Goal: Information Seeking & Learning: Learn about a topic

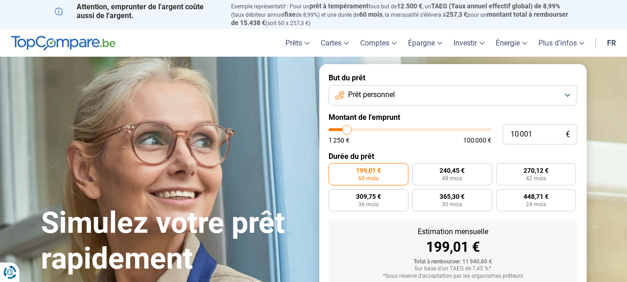
type input "12 750"
type input "12750"
type input "13 500"
type input "13500"
type input "14 000"
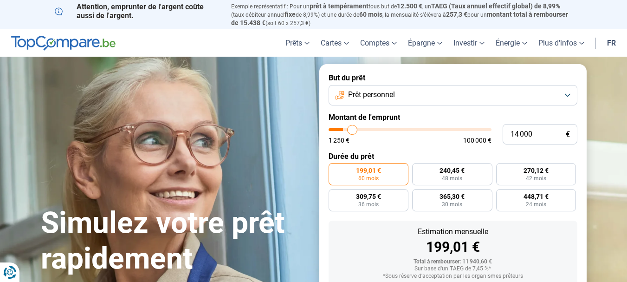
type input "14000"
type input "14 250"
type input "14250"
type input "14 500"
type input "14500"
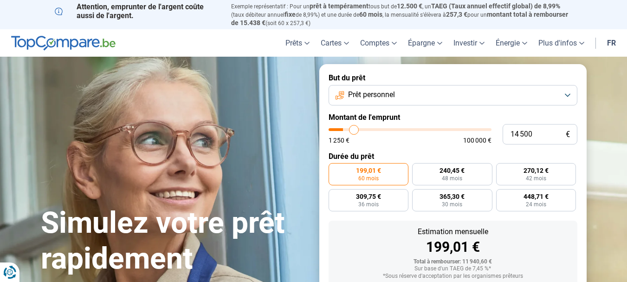
type input "14 750"
type input "14750"
type input "15 500"
type input "15500"
type input "15 750"
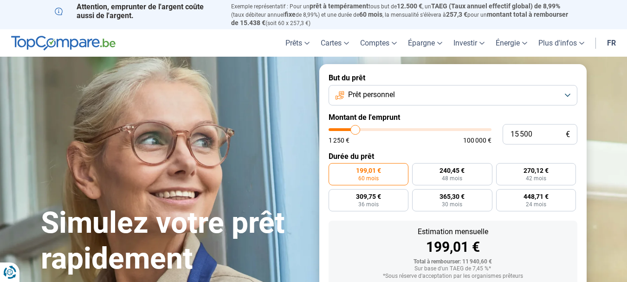
type input "15750"
type input "16 000"
type input "16000"
type input "16 250"
type input "16250"
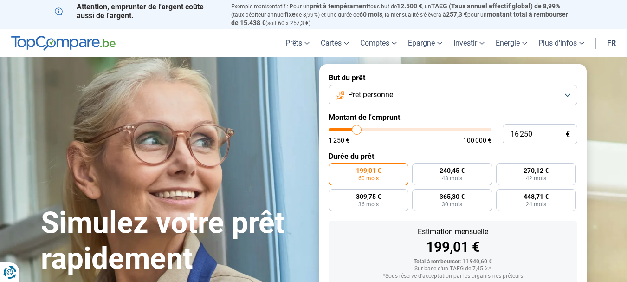
type input "16 500"
type input "16500"
type input "17 000"
type input "17000"
type input "17 250"
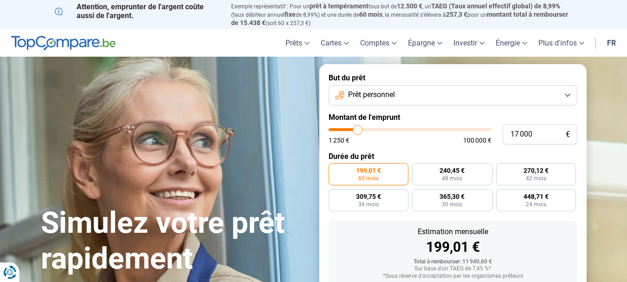
type input "17250"
type input "17 500"
type input "17500"
type input "17 750"
type input "17750"
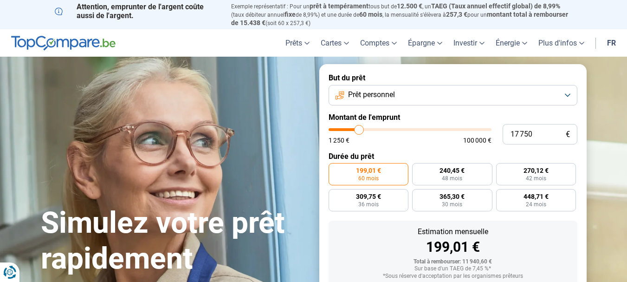
type input "18 000"
type input "18000"
type input "18 500"
type input "18500"
type input "18 750"
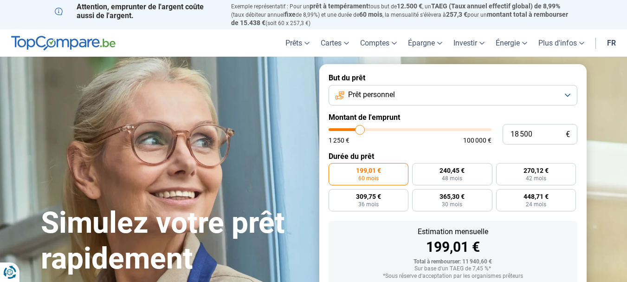
type input "18750"
type input "19 000"
type input "19000"
type input "19 250"
type input "19250"
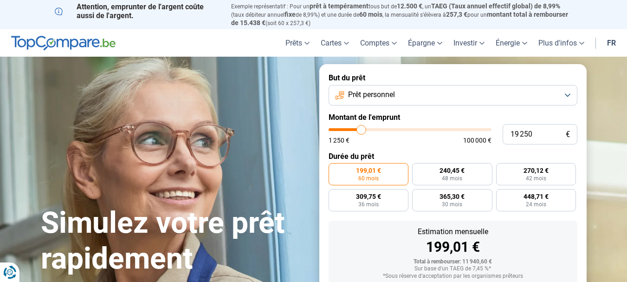
type input "19 750"
type input "19750"
type input "20 000"
type input "20000"
type input "20 250"
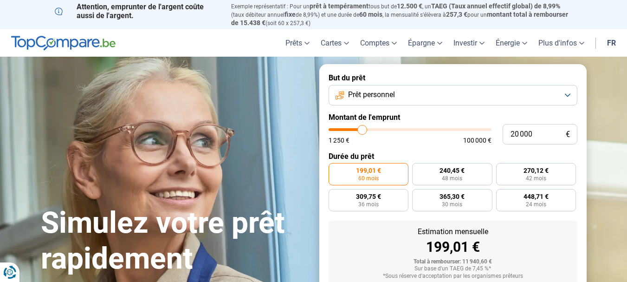
type input "20250"
type input "20 500"
type input "20500"
type input "20 750"
type input "20750"
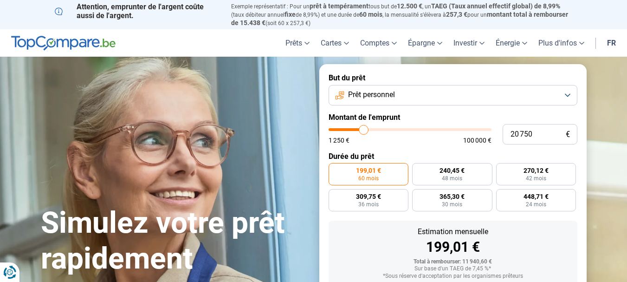
type input "20 500"
type input "20500"
type input "20 250"
type input "20250"
type input "20 000"
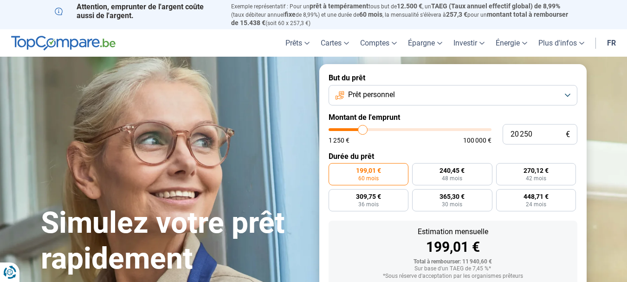
type input "20000"
type input "19 750"
type input "19750"
type input "19 000"
type input "19000"
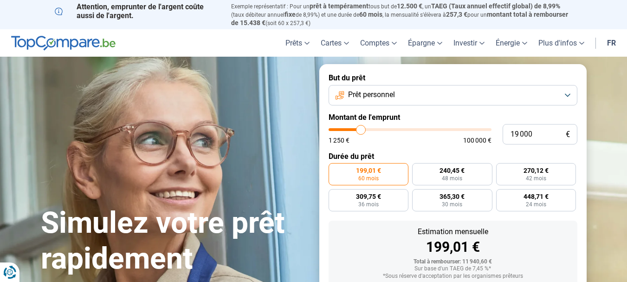
type input "18 750"
type input "18750"
type input "17 750"
type input "17750"
type input "17 250"
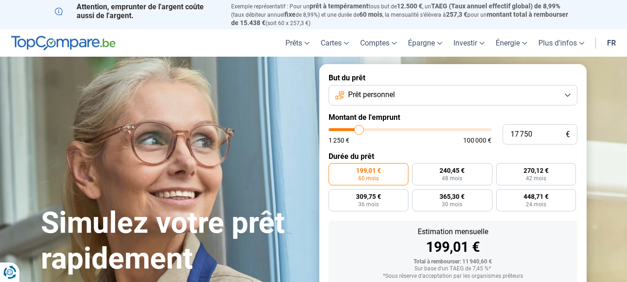
type input "17250"
type input "17 000"
type input "17000"
type input "16 500"
type input "16500"
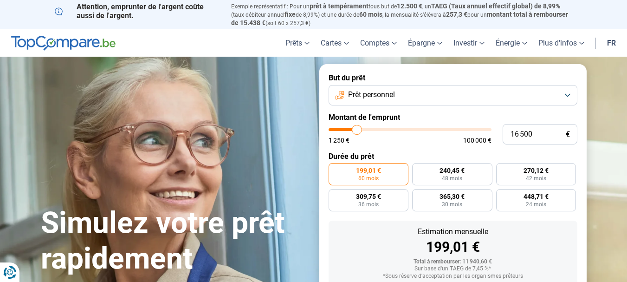
type input "16 250"
type input "16250"
type input "16 000"
type input "16000"
type input "15 750"
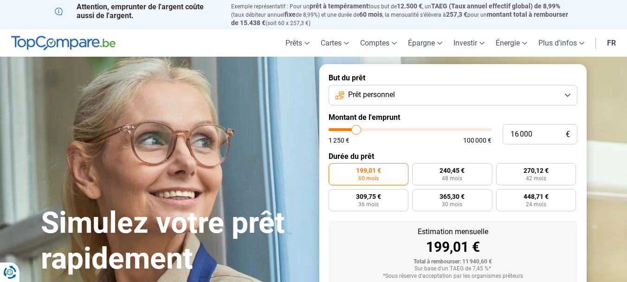
type input "15750"
type input "15 500"
type input "15500"
type input "15 000"
type input "15000"
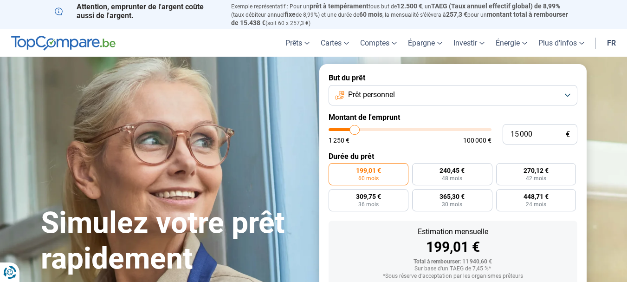
type input "14 750"
type input "14750"
type input "14 500"
type input "14500"
type input "14 250"
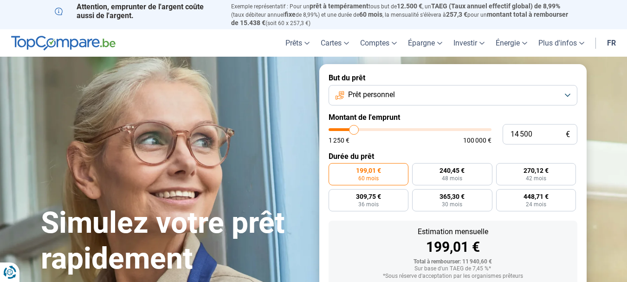
type input "14250"
type input "14 000"
type input "14000"
type input "13 500"
type input "13500"
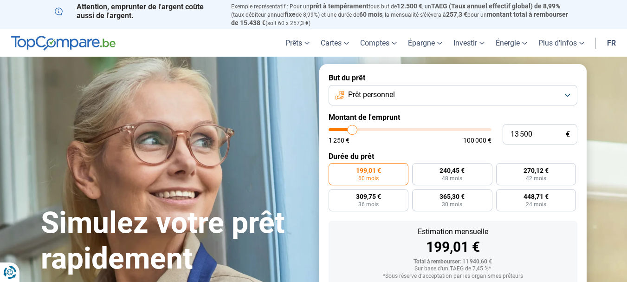
type input "13 250"
type input "13250"
type input "13 500"
type input "13500"
type input "14 000"
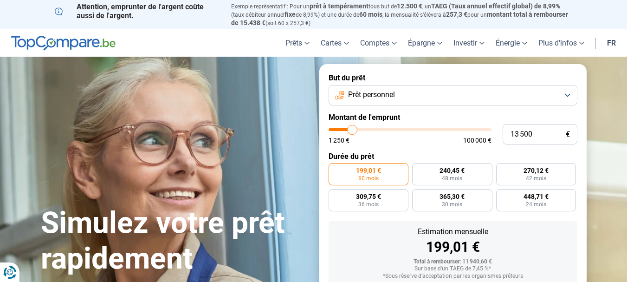
type input "14000"
type input "14 250"
type input "14250"
type input "14 500"
type input "14500"
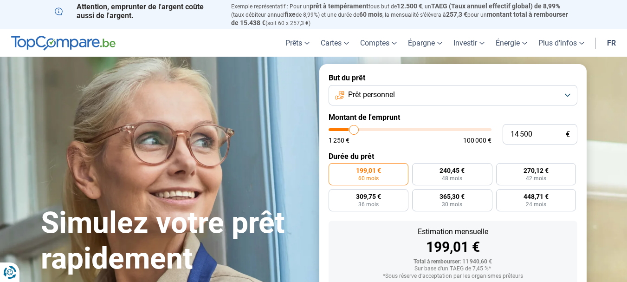
type input "14 750"
type input "14750"
type input "15 000"
type input "15000"
type input "15 500"
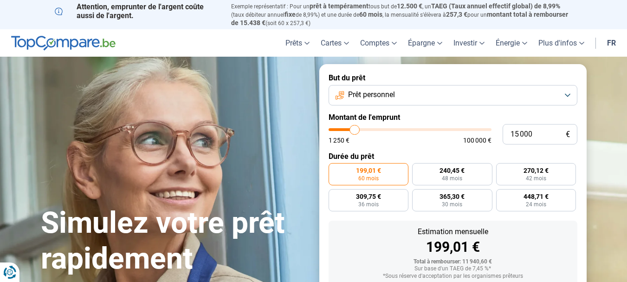
type input "15500"
type input "15 750"
type input "15750"
type input "16 000"
type input "16000"
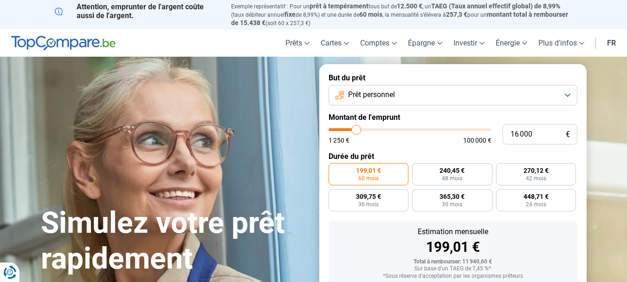
type input "15 750"
type input "15750"
type input "15 500"
type input "15500"
type input "15 000"
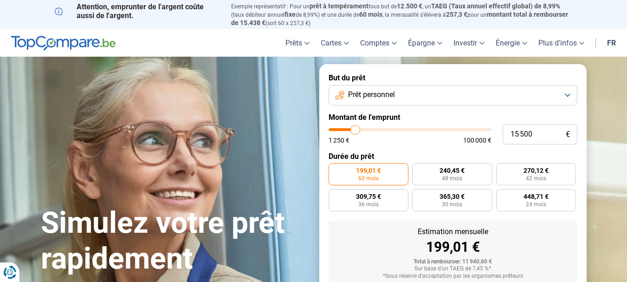
type input "15000"
type input "14 750"
type input "14750"
type input "14 500"
type input "14500"
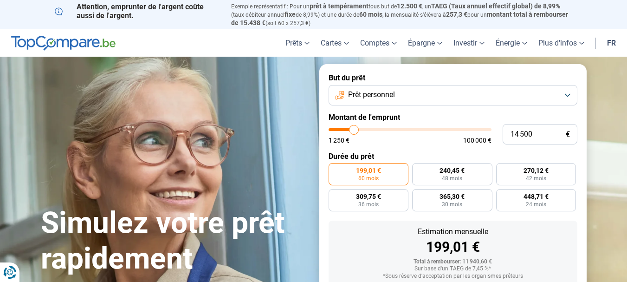
type input "14 250"
type input "14250"
type input "14 000"
type input "14000"
type input "13 500"
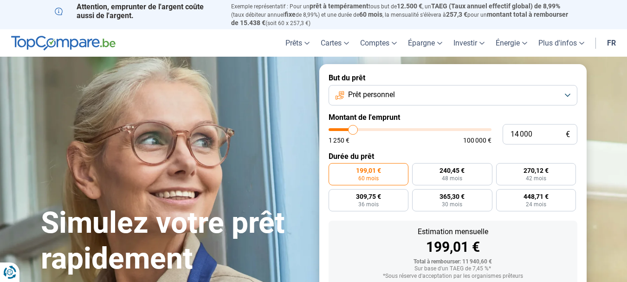
type input "13500"
type input "13 250"
type input "13250"
type input "13 000"
type input "13000"
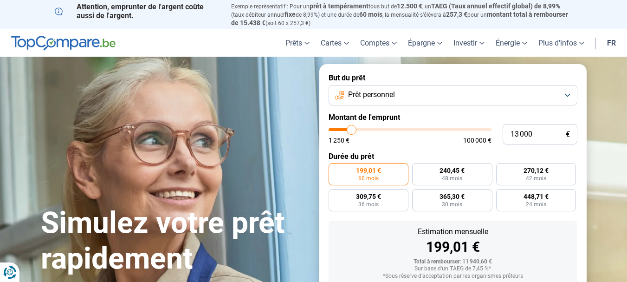
type input "12 750"
type input "12750"
type input "12 500"
type input "12500"
type input "12 000"
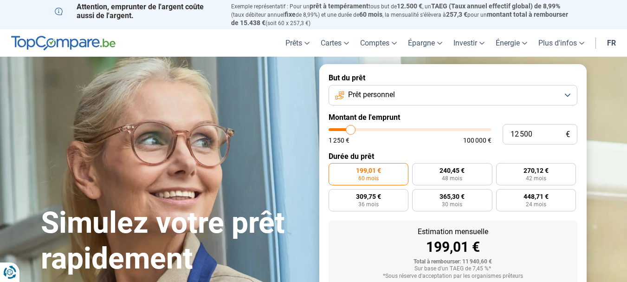
type input "12000"
type input "11 750"
type input "11750"
type input "11 500"
type input "11500"
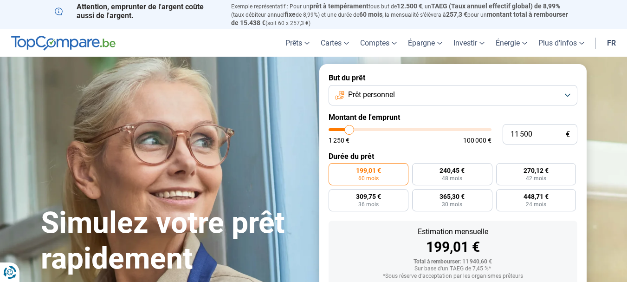
type input "11 250"
type input "11250"
click at [349, 130] on input "range" at bounding box center [409, 129] width 163 height 3
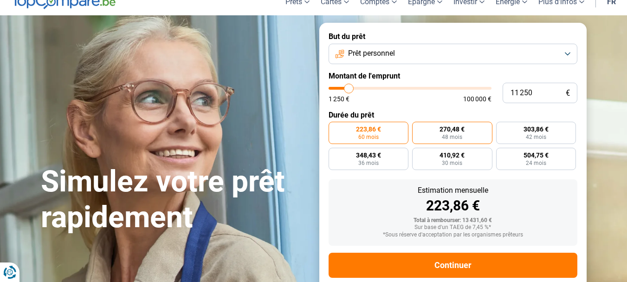
scroll to position [59, 0]
